Goal: Transaction & Acquisition: Download file/media

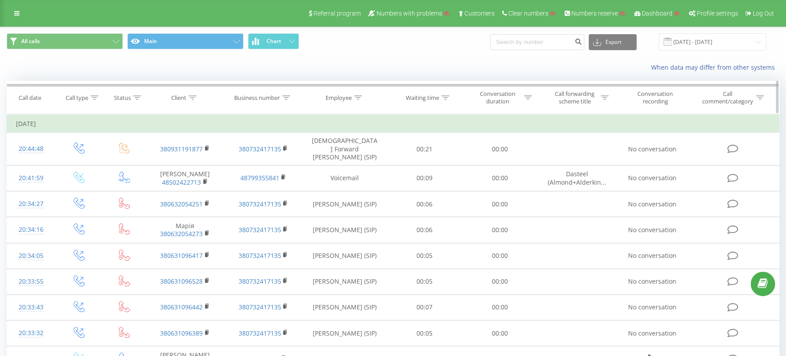
click at [357, 98] on icon at bounding box center [358, 97] width 8 height 4
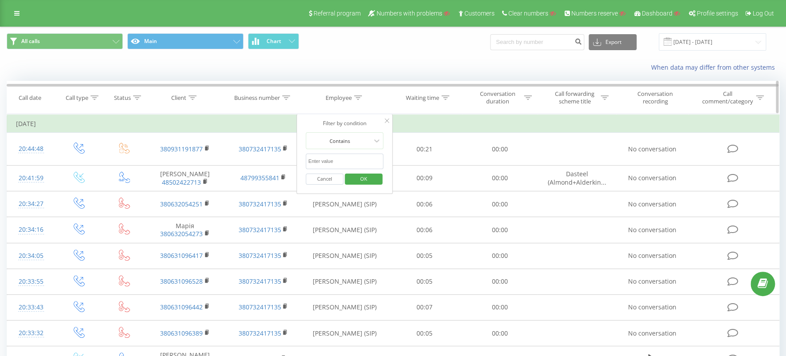
click at [259, 108] on th "Business number" at bounding box center [263, 97] width 78 height 33
click at [233, 107] on th "Business number" at bounding box center [263, 97] width 78 height 33
click at [329, 179] on button "Cancel" at bounding box center [325, 178] width 38 height 11
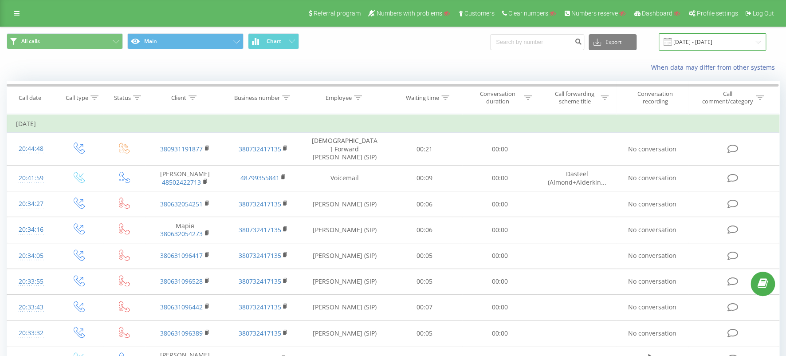
click at [709, 39] on input "[DATE] - [DATE]" at bounding box center [712, 41] width 107 height 17
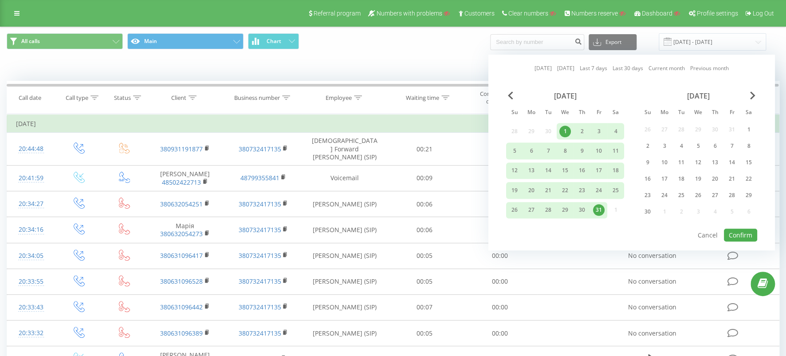
click at [665, 66] on link "Current month" at bounding box center [666, 68] width 36 height 8
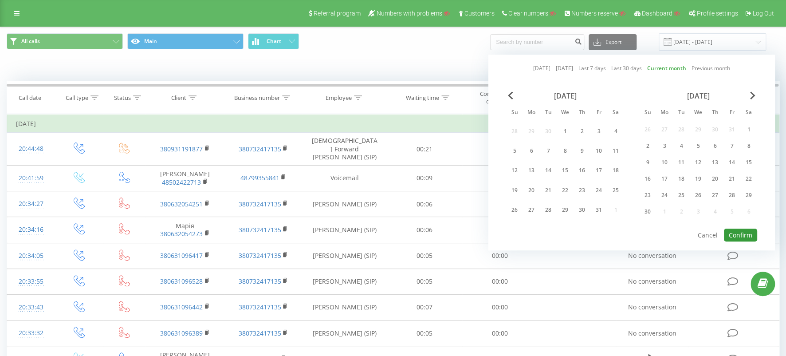
click at [741, 228] on button "Confirm" at bounding box center [740, 234] width 33 height 13
type input "[DATE] - [DATE]"
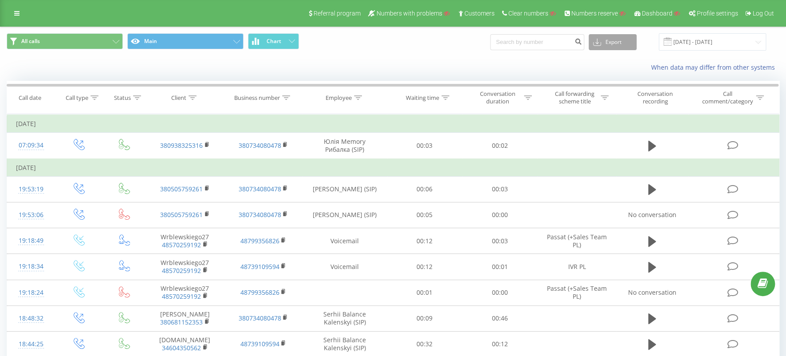
click at [618, 41] on button "Export" at bounding box center [613, 42] width 48 height 16
click at [618, 90] on div ".xlsx" at bounding box center [612, 90] width 47 height 16
